Goal: Information Seeking & Learning: Learn about a topic

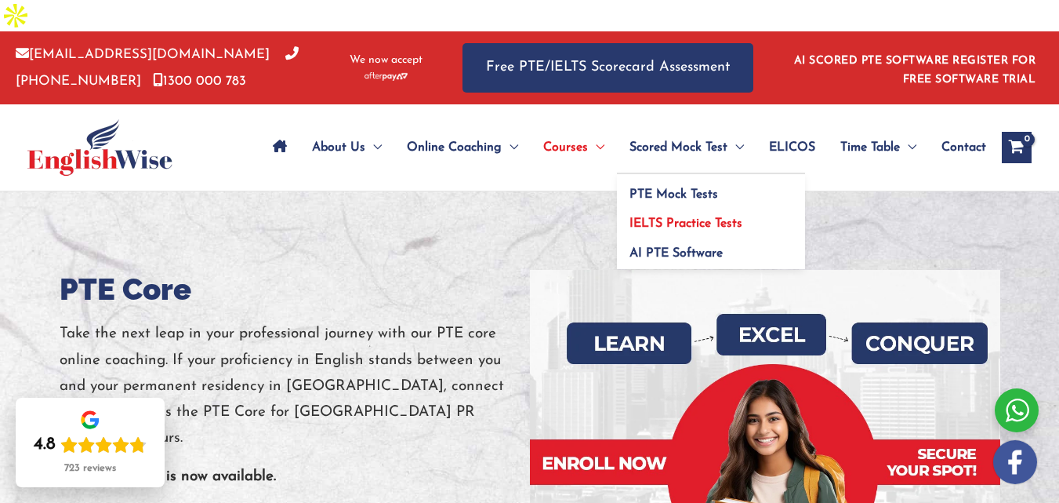
click at [695, 217] on span "IELTS Practice Tests" at bounding box center [686, 223] width 113 height 13
